Goal: Register for event/course

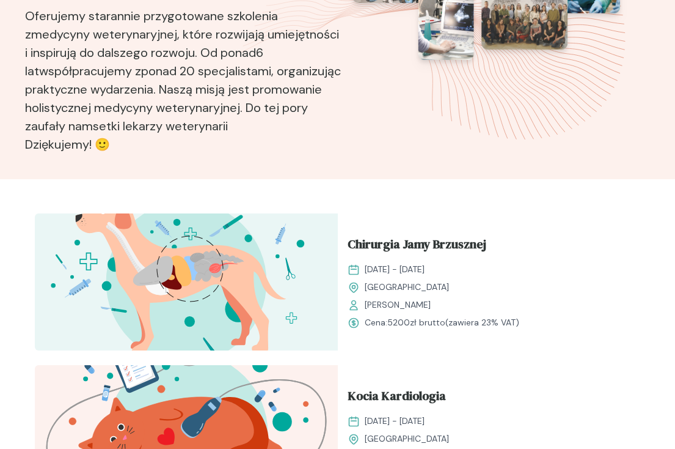
click at [412, 263] on span "[DATE] - [DATE]" at bounding box center [395, 269] width 60 height 13
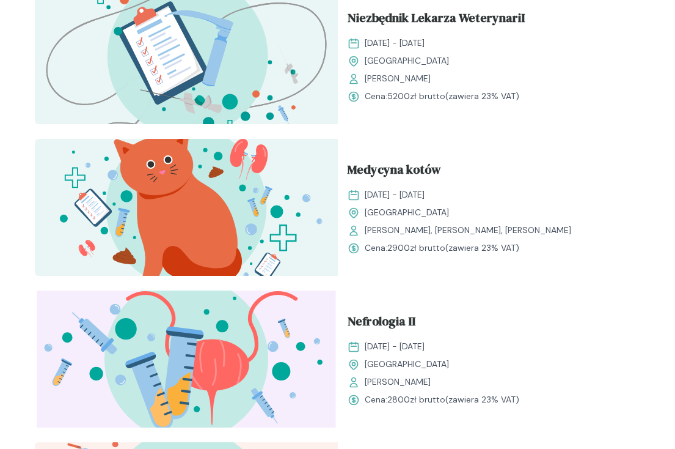
scroll to position [2139, 0]
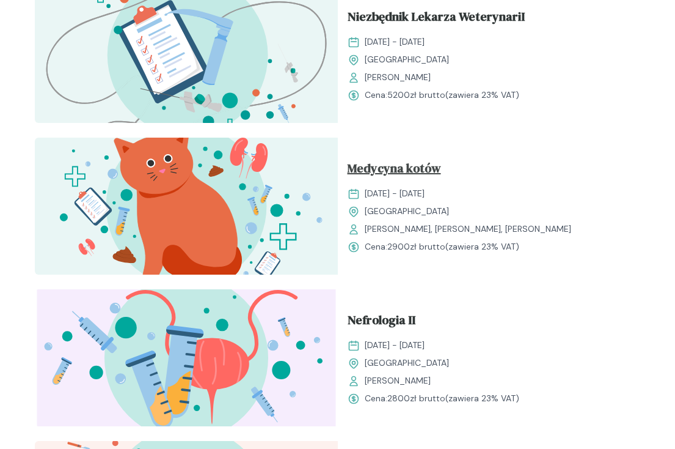
click at [409, 167] on span "Medycyna kotów" at bounding box center [394, 170] width 93 height 23
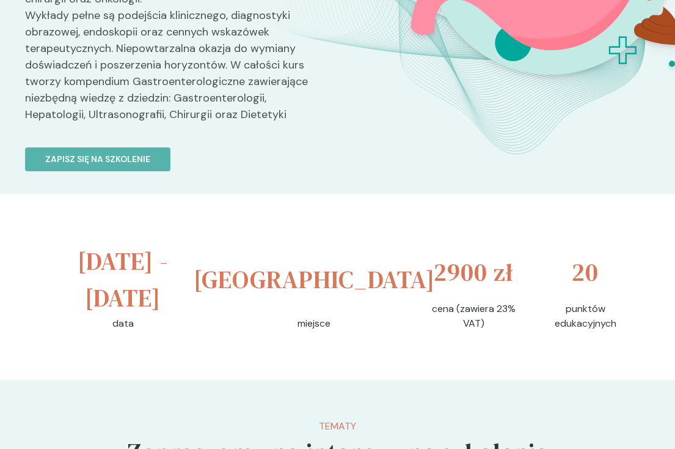
scroll to position [306, 0]
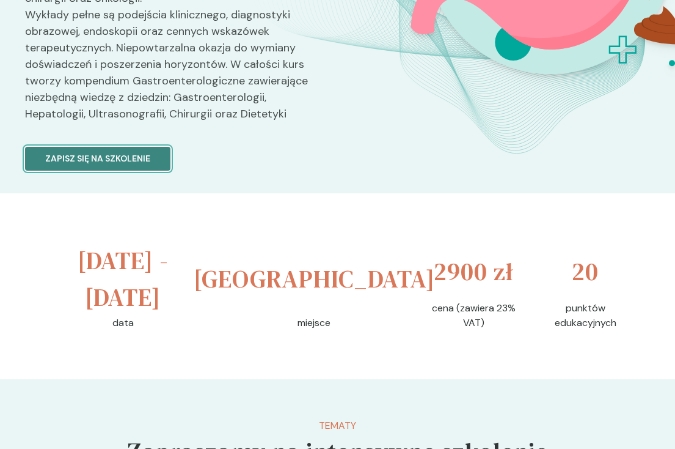
click at [136, 157] on p "Zapisz się na szkolenie" at bounding box center [97, 158] width 105 height 13
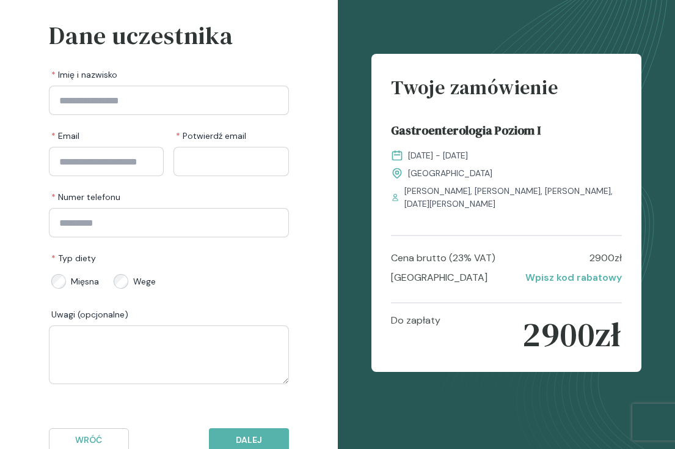
scroll to position [98, 0]
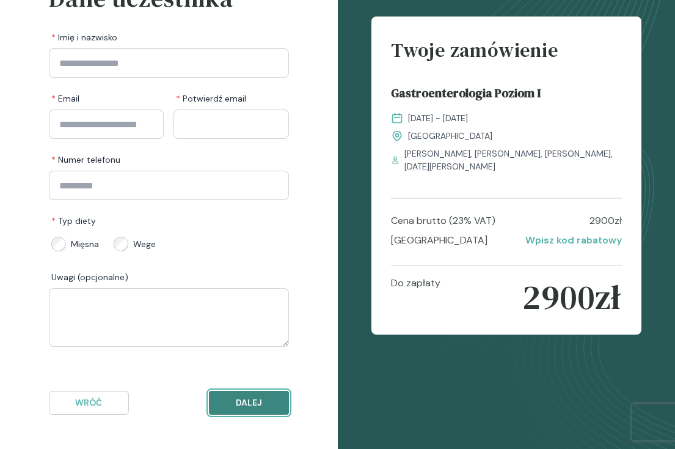
click at [262, 399] on p "Dalej" at bounding box center [248, 402] width 59 height 13
